Goal: Book appointment/travel/reservation

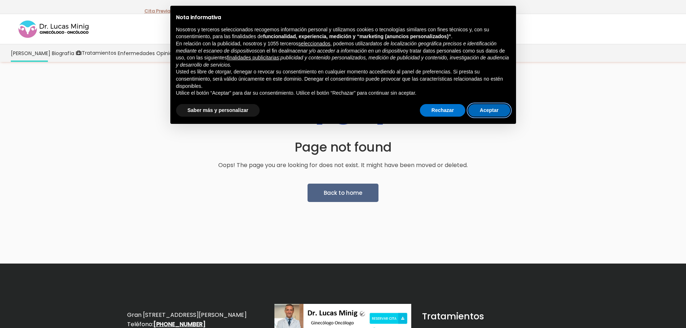
click at [488, 112] on button "Aceptar" at bounding box center [489, 110] width 42 height 13
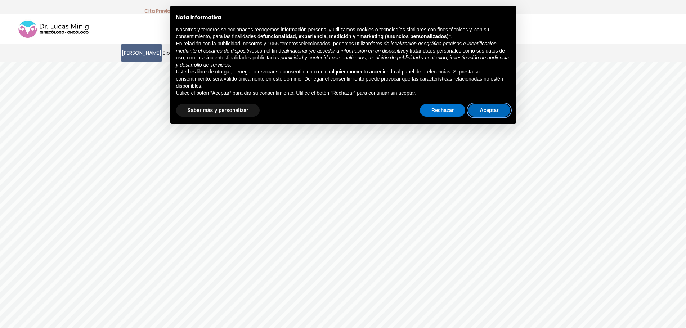
click at [478, 113] on button "Aceptar" at bounding box center [489, 110] width 42 height 13
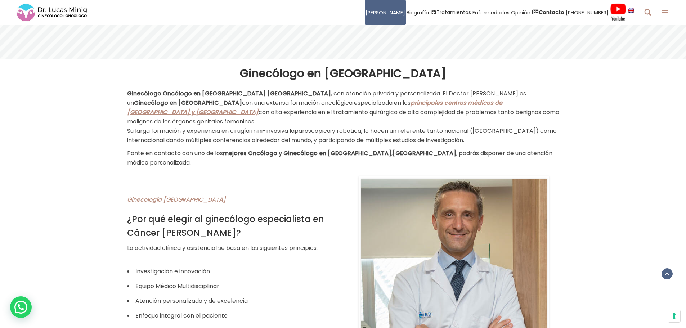
scroll to position [324, 0]
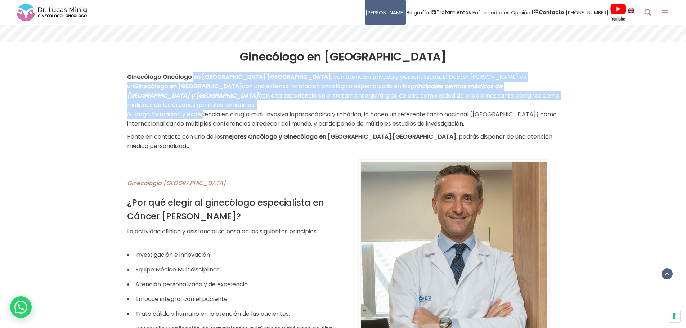
drag, startPoint x: 191, startPoint y: 78, endPoint x: 202, endPoint y: 105, distance: 29.6
click at [202, 105] on p "Ginecólogo Oncólogo en Valencia España , con atención privada y personalizada. …" at bounding box center [343, 100] width 432 height 56
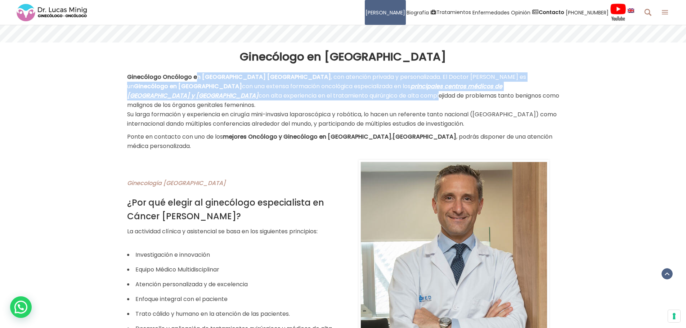
drag, startPoint x: 194, startPoint y: 75, endPoint x: 196, endPoint y: 98, distance: 23.4
click at [196, 98] on p "Ginecólogo Oncólogo en Valencia España , con atención privada y personalizada. …" at bounding box center [343, 100] width 432 height 56
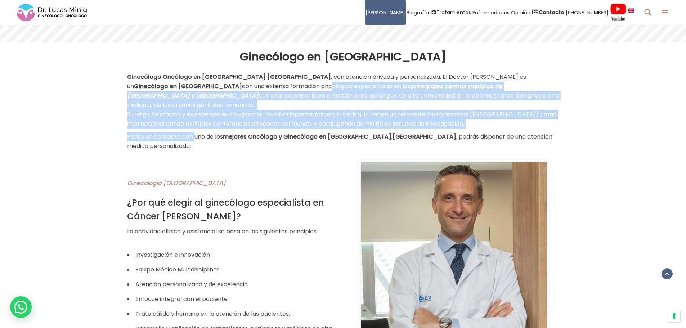
drag, startPoint x: 191, startPoint y: 83, endPoint x: 194, endPoint y: 126, distance: 42.9
click at [194, 126] on div "Ginecólogo Oncólogo en Valencia España , con atención privada y personalizada. …" at bounding box center [343, 111] width 432 height 78
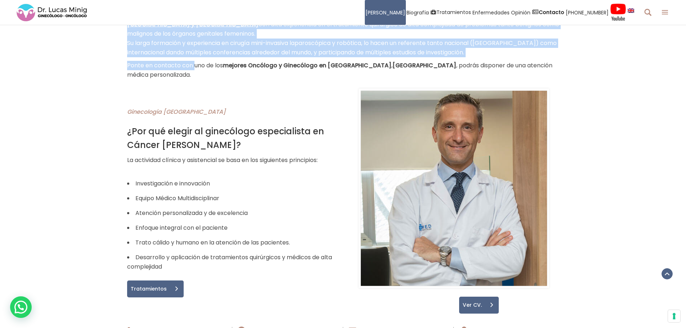
scroll to position [396, 0]
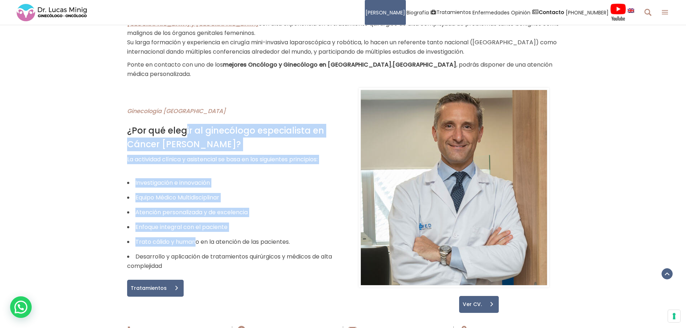
drag, startPoint x: 185, startPoint y: 109, endPoint x: 197, endPoint y: 216, distance: 107.1
click at [197, 216] on div "Ginecología Valencia ¿Por qué elegir al ginecólogo especialista en Cáncer Dr. L…" at bounding box center [232, 194] width 211 height 212
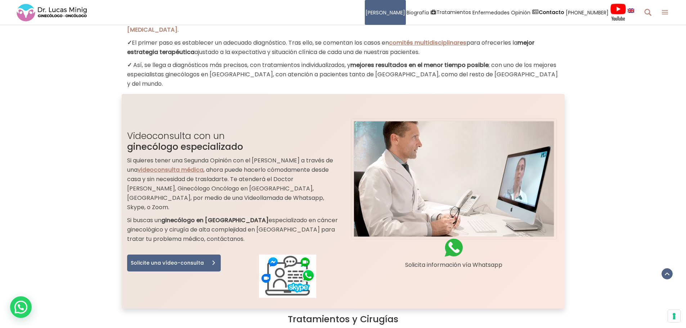
scroll to position [864, 0]
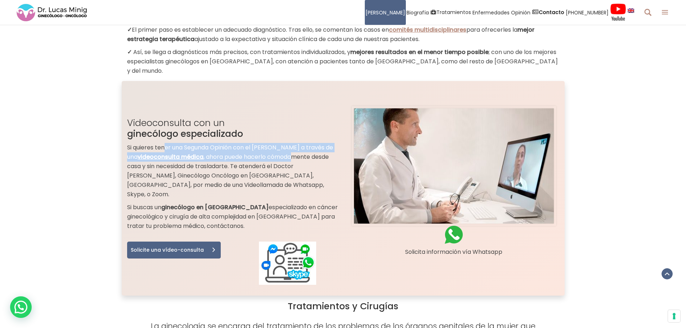
drag, startPoint x: 174, startPoint y: 104, endPoint x: 293, endPoint y: 114, distance: 119.6
click at [293, 143] on p "Si quieres tener una Segunda Opinión con el Dr. Lucas Minig a través de una vid…" at bounding box center [232, 171] width 211 height 56
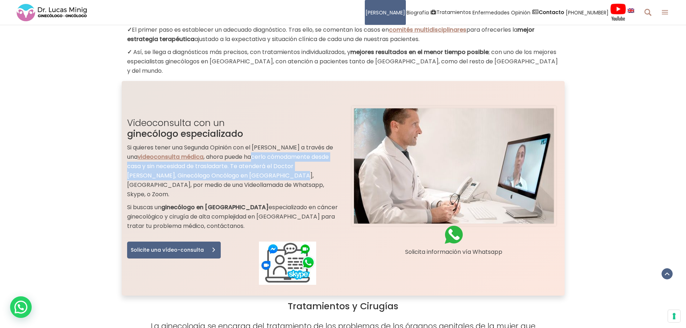
drag, startPoint x: 255, startPoint y: 114, endPoint x: 252, endPoint y: 133, distance: 19.7
click at [252, 143] on p "Si quieres tener una Segunda Opinión con el Dr. Lucas Minig a través de una vid…" at bounding box center [232, 171] width 211 height 56
click at [250, 143] on p "Si quieres tener una Segunda Opinión con el Dr. Lucas Minig a través de una vid…" at bounding box center [232, 171] width 211 height 56
drag, startPoint x: 250, startPoint y: 112, endPoint x: 259, endPoint y: 143, distance: 32.1
click at [259, 143] on p "Si quieres tener una Segunda Opinión con el Dr. Lucas Minig a través de una vid…" at bounding box center [232, 171] width 211 height 56
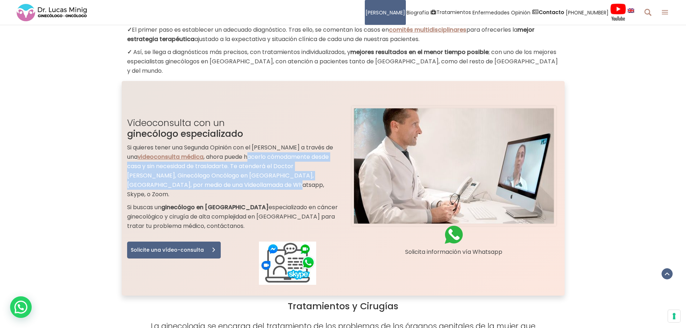
click at [259, 143] on p "Si quieres tener una Segunda Opinión con el Dr. Lucas Minig a través de una vid…" at bounding box center [232, 171] width 211 height 56
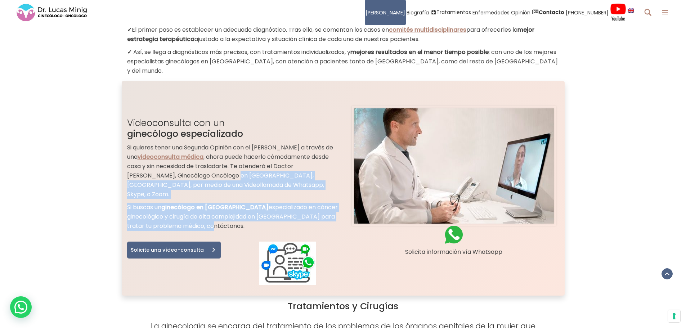
drag, startPoint x: 198, startPoint y: 139, endPoint x: 257, endPoint y: 175, distance: 69.2
click at [257, 175] on div "Si quieres tener una Segunda Opinión con el Dr. Lucas Minig a través de una vid…" at bounding box center [232, 187] width 211 height 88
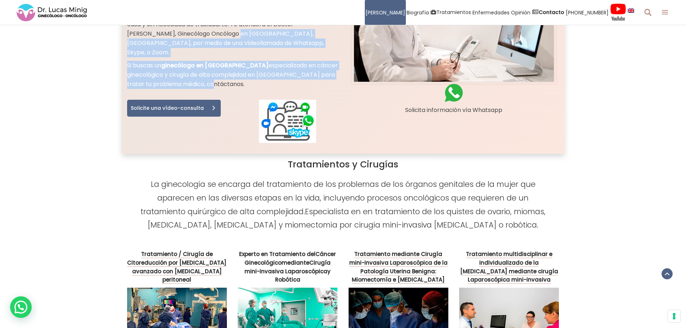
scroll to position [1008, 0]
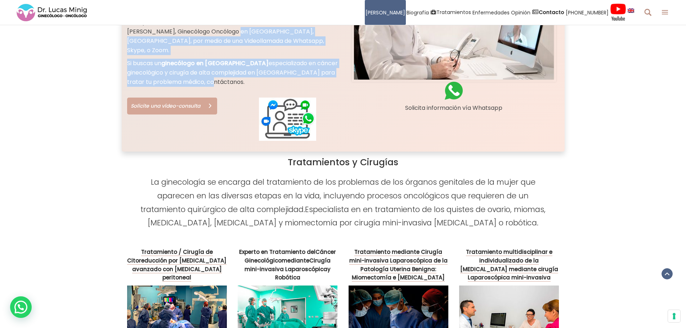
click at [175, 98] on link "Solicite una vídeo-consulta" at bounding box center [172, 106] width 90 height 17
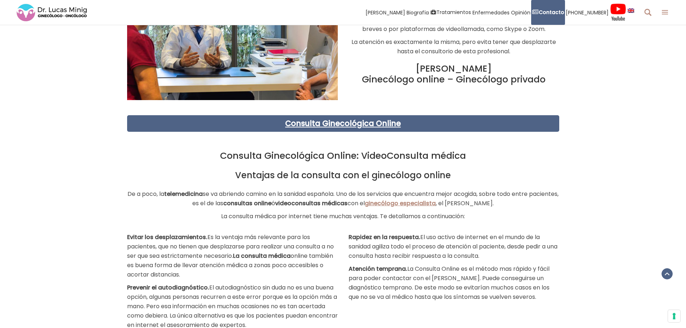
scroll to position [576, 0]
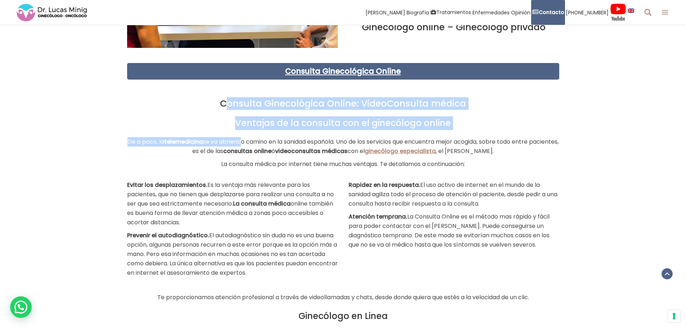
drag, startPoint x: 228, startPoint y: 108, endPoint x: 250, endPoint y: 144, distance: 42.5
click at [250, 144] on div "Consulta Ginecológica Online: VideoConsulta médica Ventajas de la consulta con …" at bounding box center [343, 133] width 432 height 71
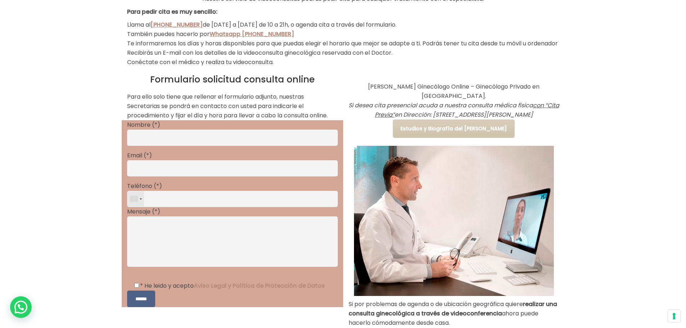
scroll to position [0, 0]
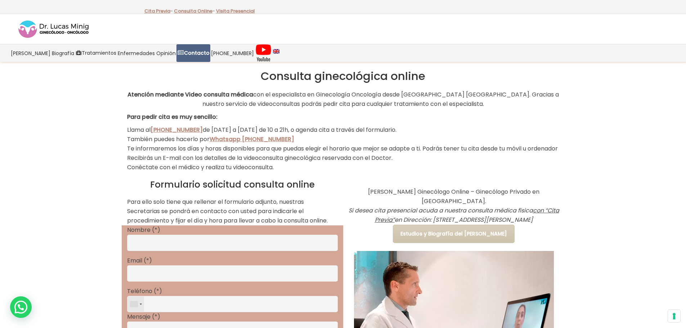
click at [234, 125] on p "Llama al +34 679 11 21 79 de lunes a viernes de 10 a 21h, o agenda cita a travé…" at bounding box center [343, 148] width 432 height 47
drag, startPoint x: 171, startPoint y: 140, endPoint x: 335, endPoint y: 177, distance: 167.9
click at [335, 172] on p "Llama al +34 679 11 21 79 de lunes a viernes de 10 a 21h, o agenda cita a travé…" at bounding box center [343, 148] width 432 height 47
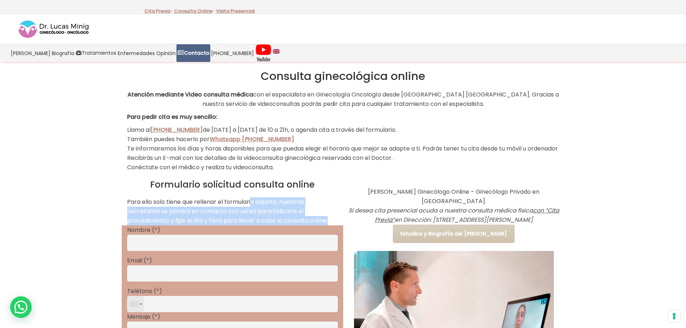
drag, startPoint x: 252, startPoint y: 210, endPoint x: 332, endPoint y: 229, distance: 82.6
click at [332, 225] on p "Para ello solo tiene que rellenar el formulario adjunto, nuestras Secretarias s…" at bounding box center [232, 211] width 211 height 28
drag, startPoint x: 384, startPoint y: 198, endPoint x: 508, endPoint y: 230, distance: 128.1
click at [508, 225] on p "Dr Lucas Minig Ginecólogo Online – Ginecólogo Privado en Valencia. Si desea cit…" at bounding box center [453, 205] width 211 height 37
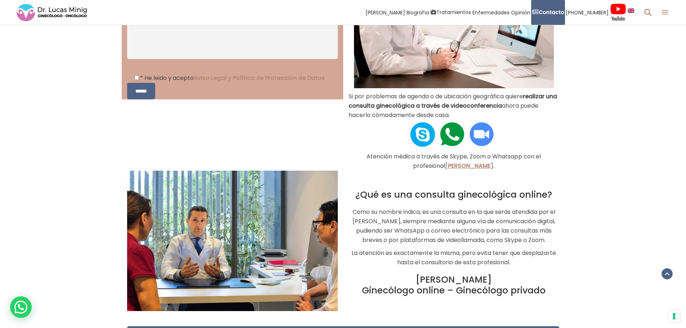
scroll to position [324, 0]
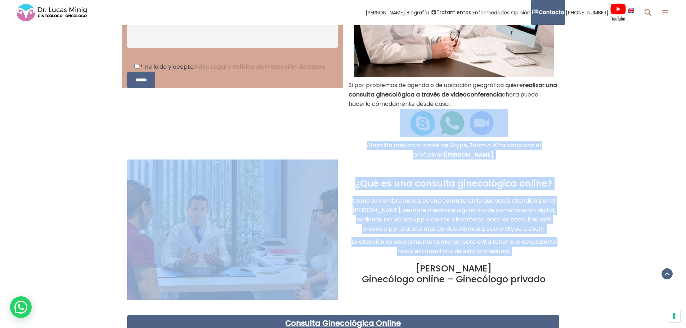
drag, startPoint x: 357, startPoint y: 146, endPoint x: 407, endPoint y: 266, distance: 130.1
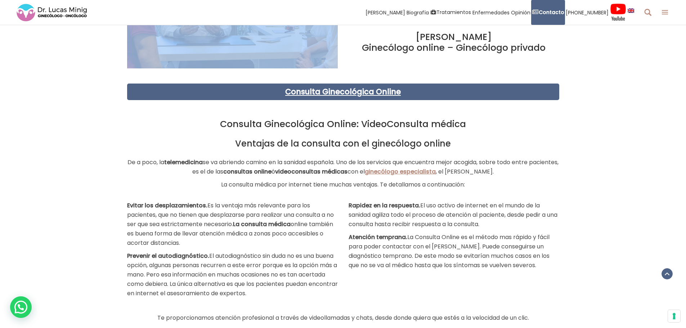
scroll to position [576, 0]
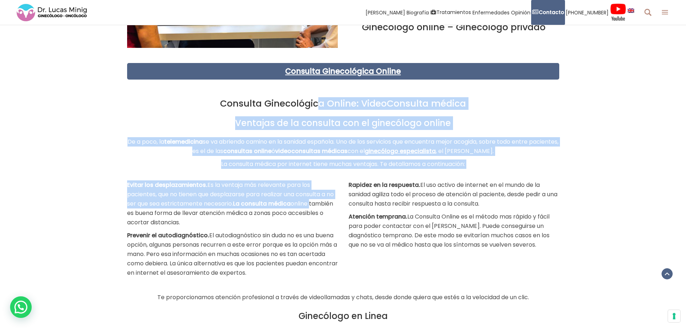
drag, startPoint x: 317, startPoint y: 113, endPoint x: 326, endPoint y: 217, distance: 104.4
click at [326, 217] on div "¿Qué es una consulta ginecológica online? Como su nombre indica, es una consult…" at bounding box center [343, 138] width 432 height 462
click at [324, 216] on p "Evitar los desplazamientos. Es la ventaja más relevante para los pacientes, que…" at bounding box center [232, 203] width 211 height 47
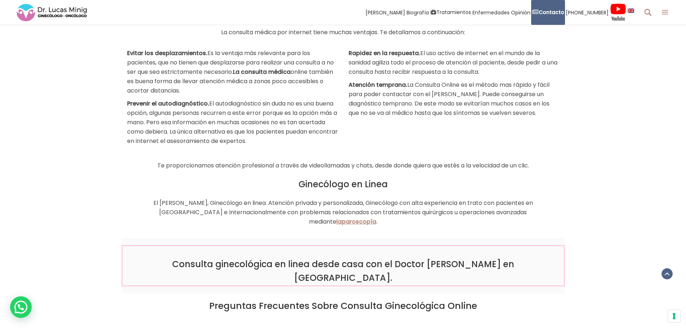
scroll to position [720, 0]
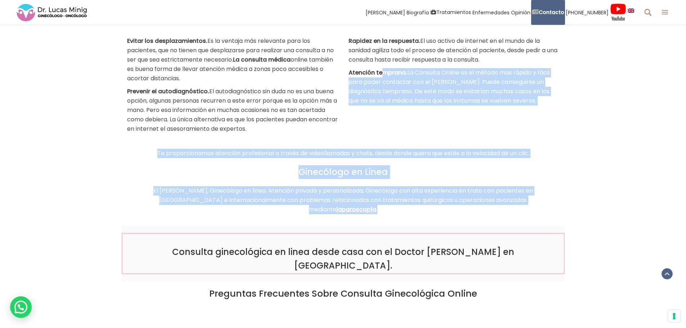
drag, startPoint x: 382, startPoint y: 78, endPoint x: 393, endPoint y: 216, distance: 137.9
click at [391, 216] on div at bounding box center [343, 220] width 432 height 12
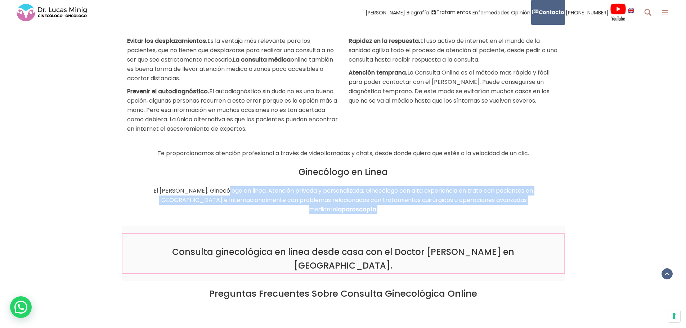
drag, startPoint x: 205, startPoint y: 201, endPoint x: 325, endPoint y: 221, distance: 121.5
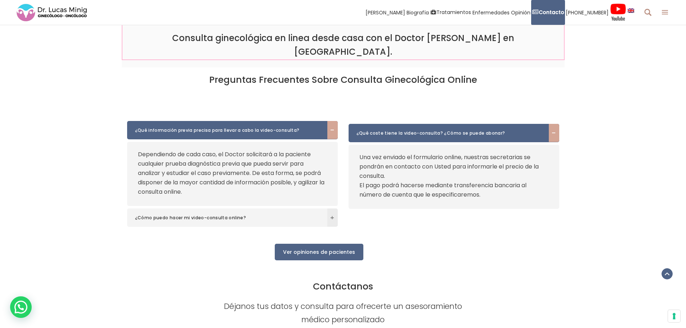
scroll to position [936, 0]
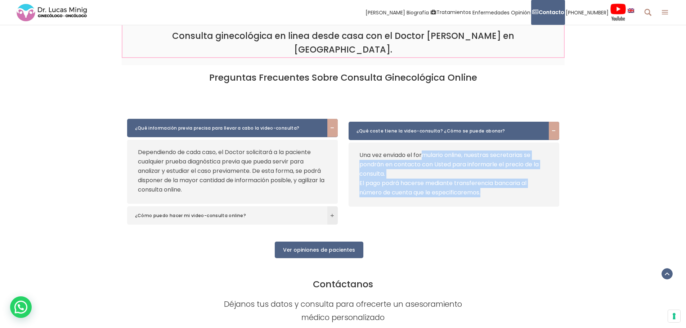
drag, startPoint x: 424, startPoint y: 140, endPoint x: 486, endPoint y: 181, distance: 74.4
click at [486, 181] on div "Una vez enviado el formulario online, nuestras secretarias se pondrán en contac…" at bounding box center [453, 173] width 189 height 47
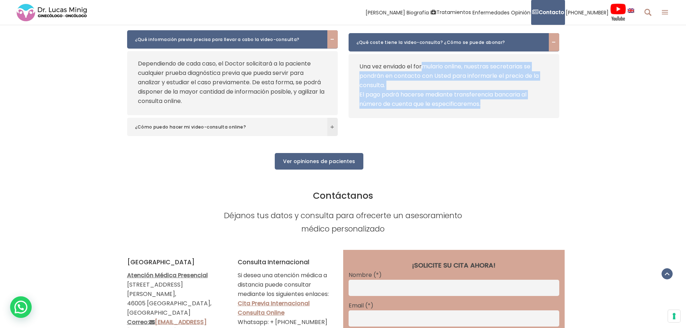
scroll to position [1044, 0]
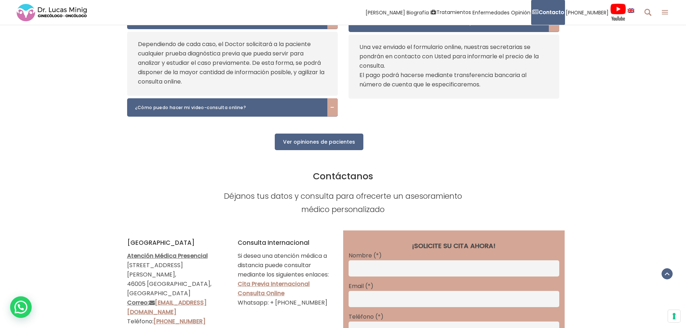
click at [330, 105] on span at bounding box center [332, 107] width 10 height 4
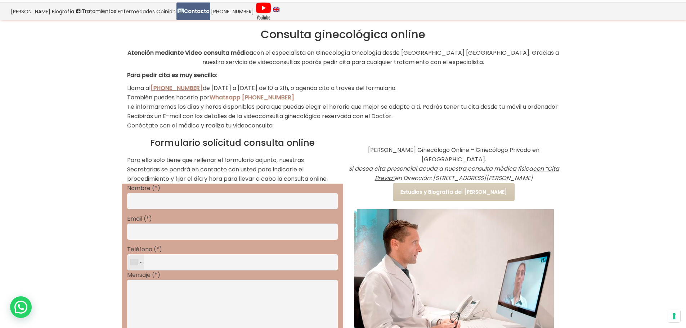
scroll to position [0, 0]
